Goal: Task Accomplishment & Management: Complete application form

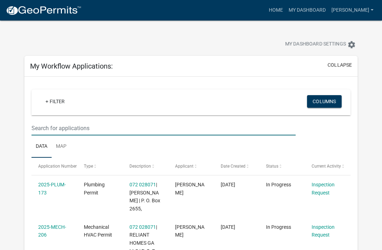
scroll to position [76, 0]
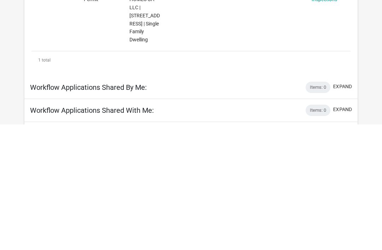
type input "186"
click at [321, 106] on link "Applicant Request for Inspections" at bounding box center [324, 117] width 25 height 22
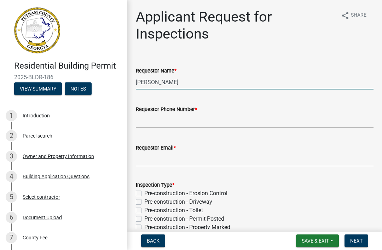
click at [213, 81] on input "[PERSON_NAME]" at bounding box center [255, 82] width 238 height 15
type input "M"
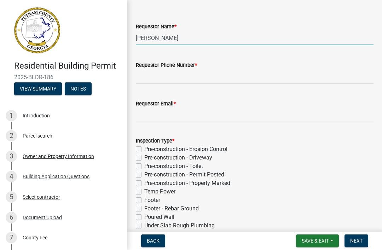
scroll to position [44, 0]
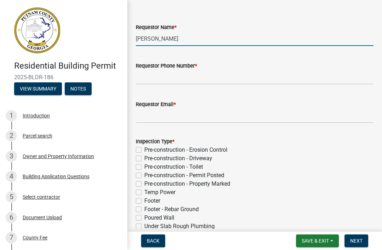
type input "[PERSON_NAME]"
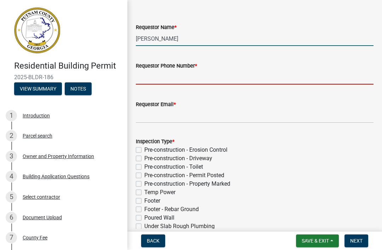
click at [269, 75] on input "Requestor Phone Number *" at bounding box center [255, 77] width 238 height 15
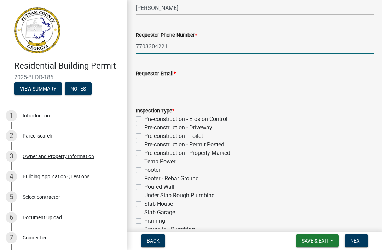
scroll to position [75, 0]
type input "7703304221"
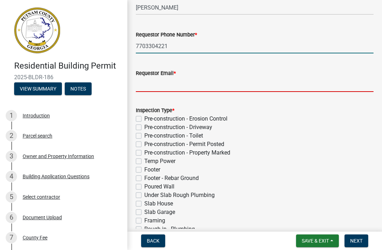
click at [271, 83] on input "Requestor Email *" at bounding box center [255, 85] width 238 height 15
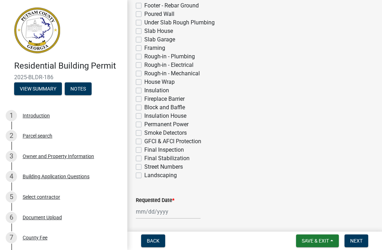
scroll to position [253, 0]
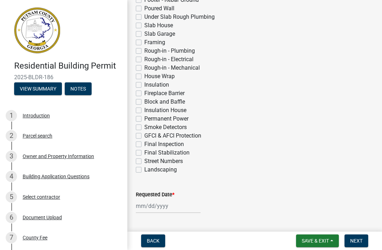
type input "[EMAIL_ADDRESS][DOMAIN_NAME]"
click at [169, 76] on label "House Wrap" at bounding box center [159, 76] width 30 height 8
click at [149, 76] on input "House Wrap" at bounding box center [146, 74] width 5 height 5
checkbox input "true"
checkbox input "false"
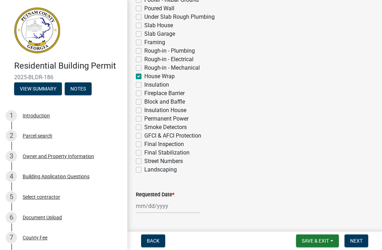
checkbox input "false"
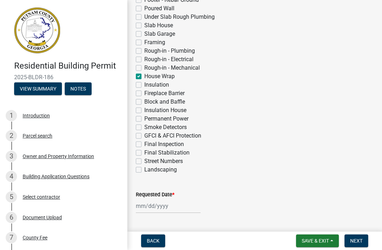
checkbox input "false"
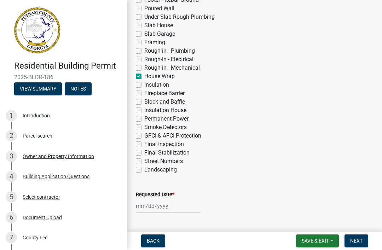
checkbox input "false"
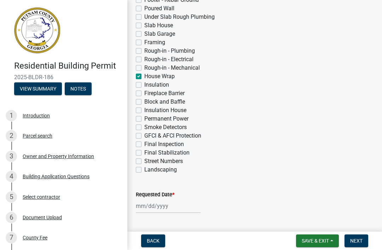
checkbox input "true"
checkbox input "false"
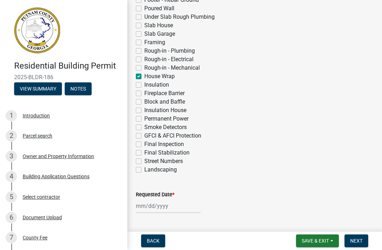
checkbox input "false"
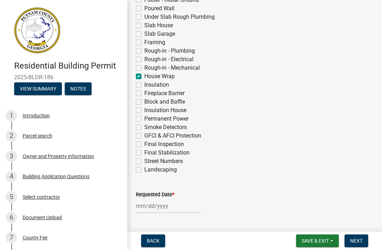
checkbox input "false"
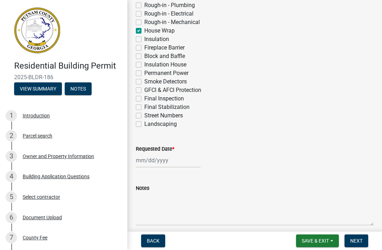
scroll to position [298, 0]
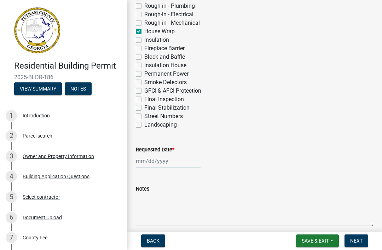
click at [164, 163] on div at bounding box center [168, 161] width 65 height 15
select select "9"
select select "2025"
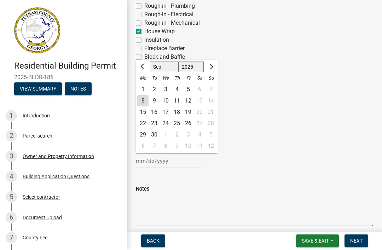
click at [156, 101] on div "9" at bounding box center [154, 100] width 11 height 11
type input "[DATE]"
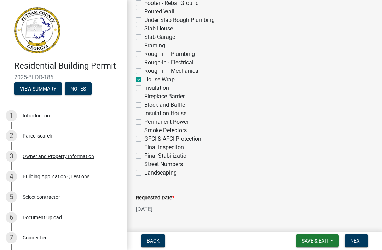
scroll to position [262, 0]
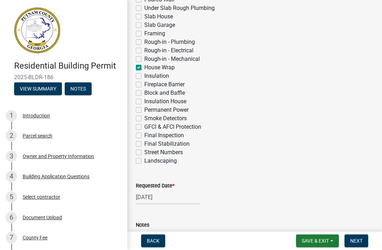
click at [358, 244] on span "Next" at bounding box center [357, 241] width 12 height 6
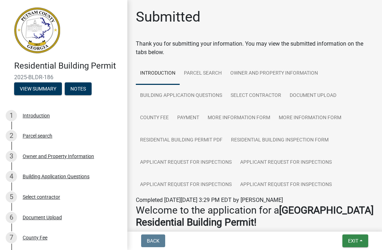
click at [356, 243] on span "Exit" at bounding box center [353, 241] width 10 height 6
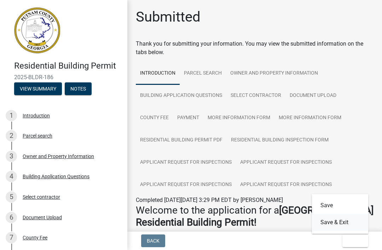
click at [342, 222] on button "Save & Exit" at bounding box center [340, 222] width 57 height 17
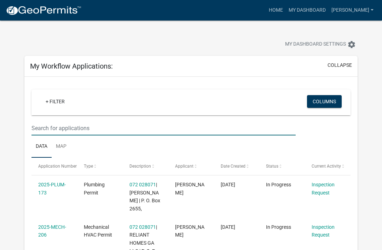
click at [51, 125] on input "text" at bounding box center [164, 128] width 265 height 15
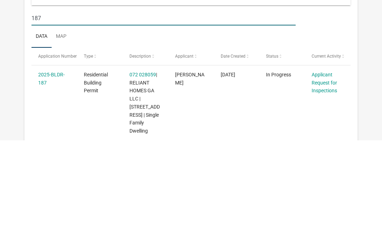
type input "187"
click at [330, 182] on link "Applicant Request for Inspections" at bounding box center [324, 193] width 25 height 22
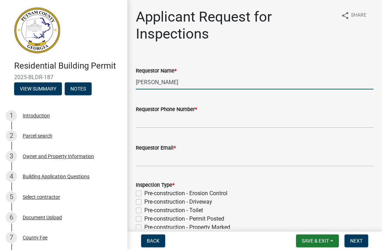
click at [259, 77] on input "[PERSON_NAME]" at bounding box center [255, 82] width 238 height 15
click at [269, 86] on input "[PERSON_NAME]" at bounding box center [255, 82] width 238 height 15
type input "M"
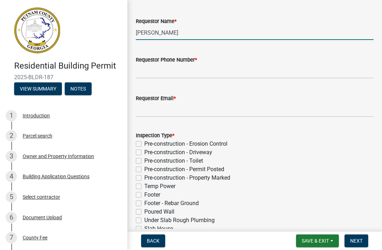
scroll to position [50, 0]
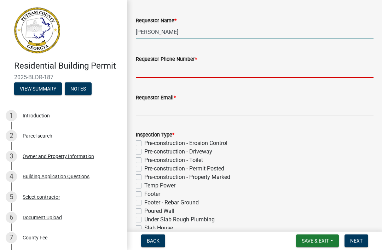
click at [235, 75] on input "Requestor Phone Number *" at bounding box center [255, 70] width 238 height 15
click at [267, 28] on input "[PERSON_NAME]" at bounding box center [255, 32] width 238 height 15
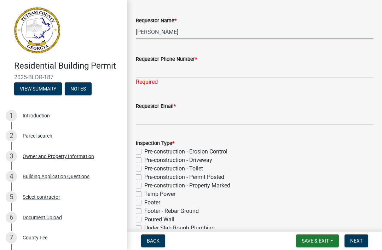
click at [286, 33] on input "[PERSON_NAME]" at bounding box center [255, 32] width 238 height 15
type input "[PERSON_NAME]"
click at [257, 68] on input "Requestor Phone Number *" at bounding box center [255, 70] width 238 height 15
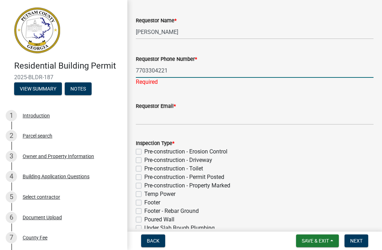
scroll to position [92, 0]
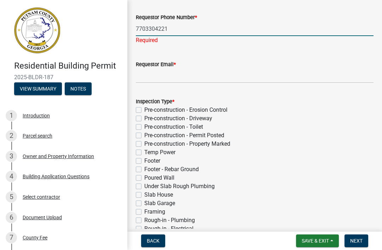
type input "7703304221"
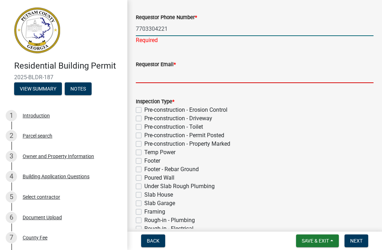
click at [265, 72] on input "Requestor Email *" at bounding box center [255, 76] width 238 height 15
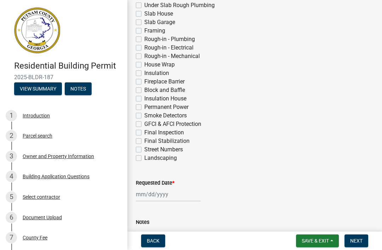
scroll to position [265, 0]
type input "[EMAIL_ADDRESS][DOMAIN_NAME]"
click at [166, 64] on label "House Wrap" at bounding box center [159, 65] width 30 height 8
click at [149, 64] on input "House Wrap" at bounding box center [146, 63] width 5 height 5
checkbox input "true"
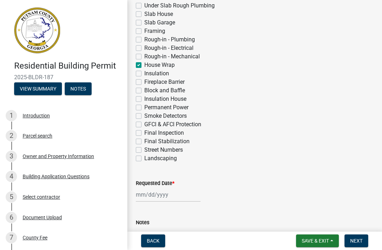
checkbox input "false"
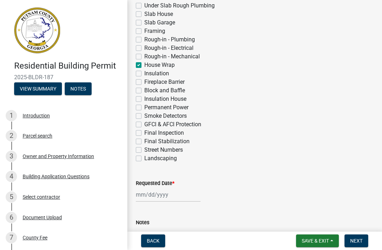
checkbox input "false"
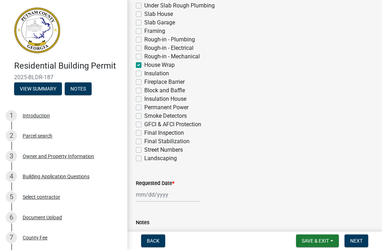
checkbox input "false"
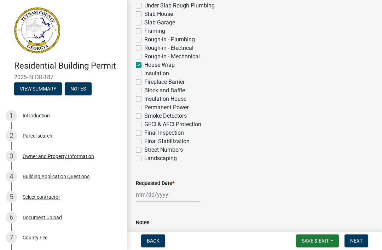
checkbox input "false"
checkbox input "true"
checkbox input "false"
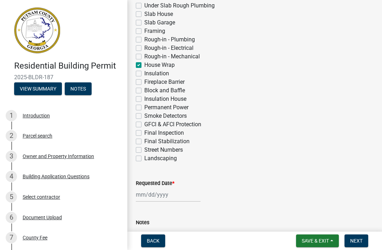
checkbox input "false"
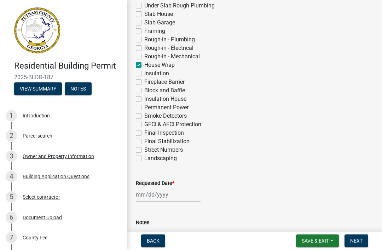
checkbox input "false"
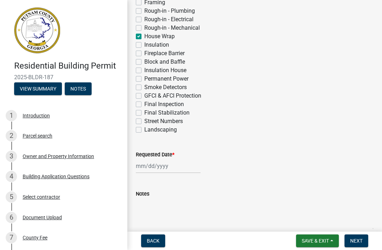
scroll to position [294, 0]
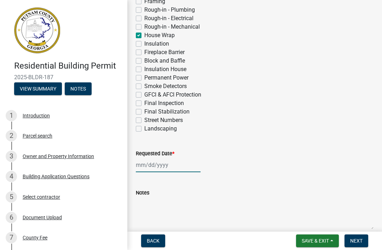
click at [169, 167] on div at bounding box center [168, 165] width 65 height 15
select select "9"
select select "2025"
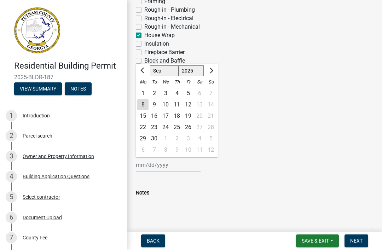
click at [155, 106] on div "9" at bounding box center [154, 104] width 11 height 11
type input "[DATE]"
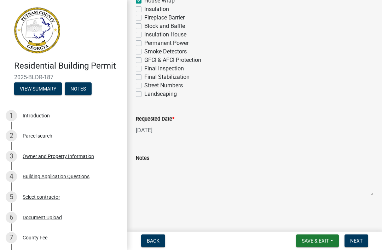
scroll to position [329, 0]
click at [357, 245] on button "Next" at bounding box center [357, 241] width 24 height 13
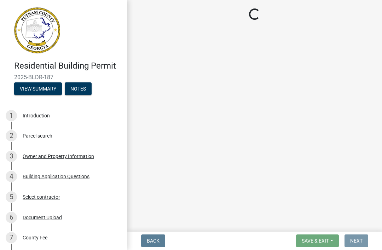
scroll to position [0, 0]
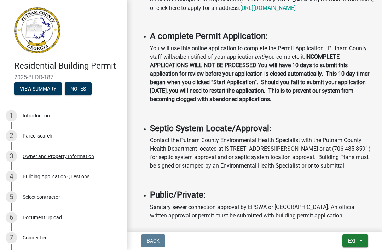
click at [359, 242] on button "Exit" at bounding box center [356, 241] width 26 height 13
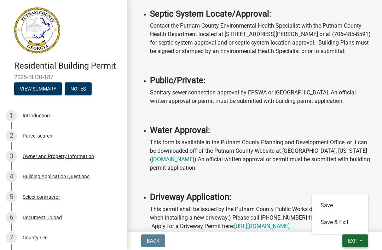
scroll to position [464, 0]
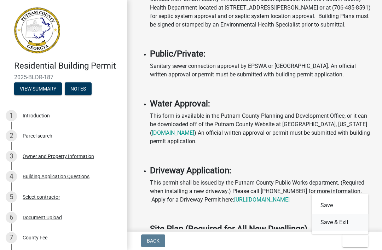
click at [343, 224] on button "Save & Exit" at bounding box center [340, 222] width 57 height 17
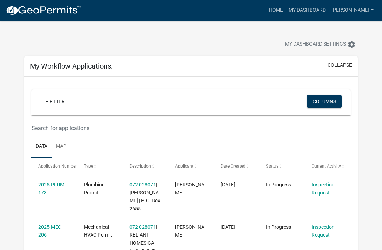
click at [48, 124] on input "text" at bounding box center [164, 128] width 265 height 15
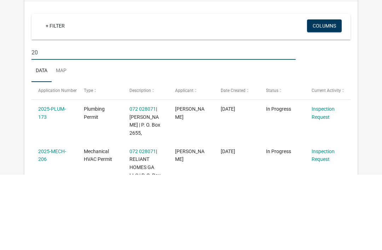
type input "204"
